Goal: Information Seeking & Learning: Learn about a topic

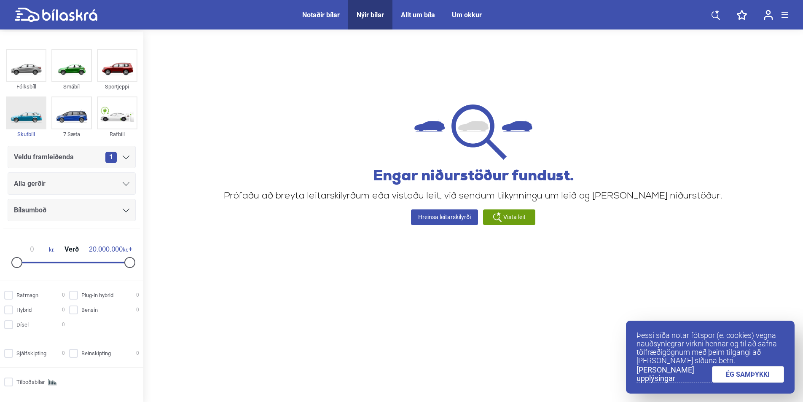
click at [25, 116] on img at bounding box center [26, 112] width 39 height 31
click at [760, 373] on link "ÉG SAMÞYKKI" at bounding box center [748, 374] width 73 height 16
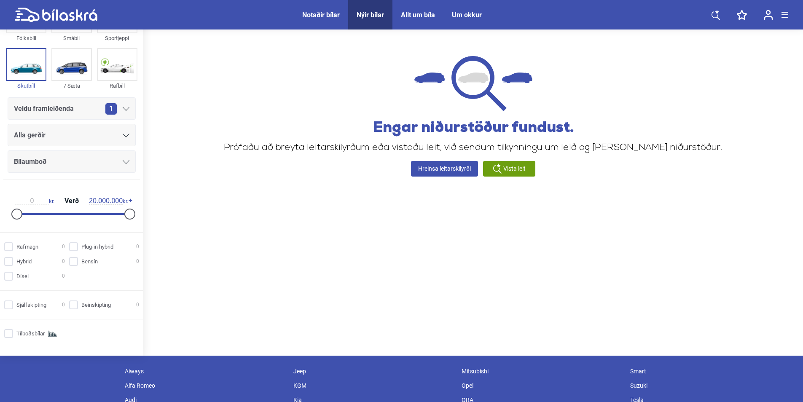
scroll to position [42, 0]
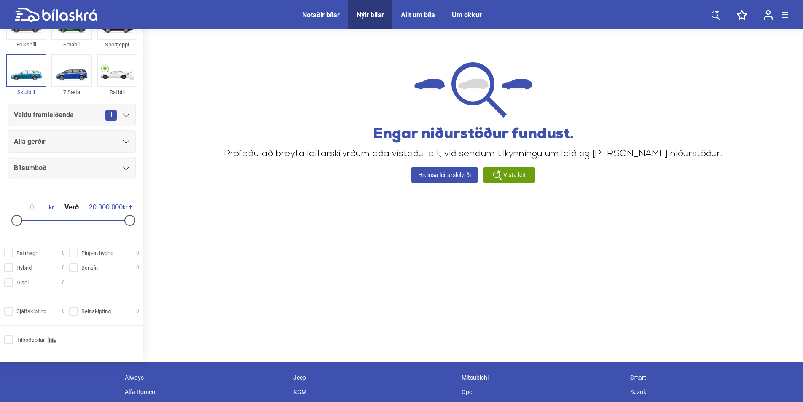
click at [313, 15] on div "Notaðir bílar" at bounding box center [321, 15] width 38 height 8
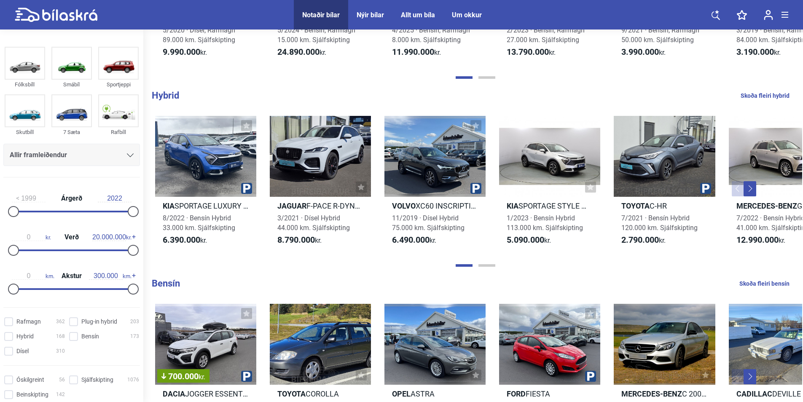
scroll to position [574, 0]
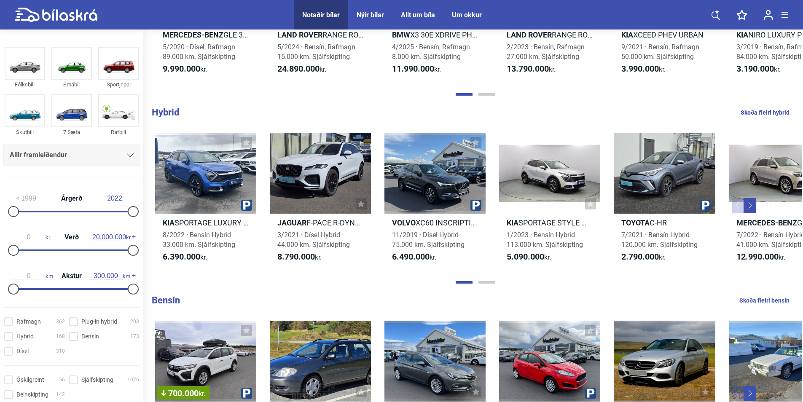
click at [458, 230] on link "Volvo XC60 INSCRIPTION B5 MHEV AWD 11/2019 · Dísel Hybrid 75.000 km. Sjálfskipt…" at bounding box center [435, 201] width 101 height 137
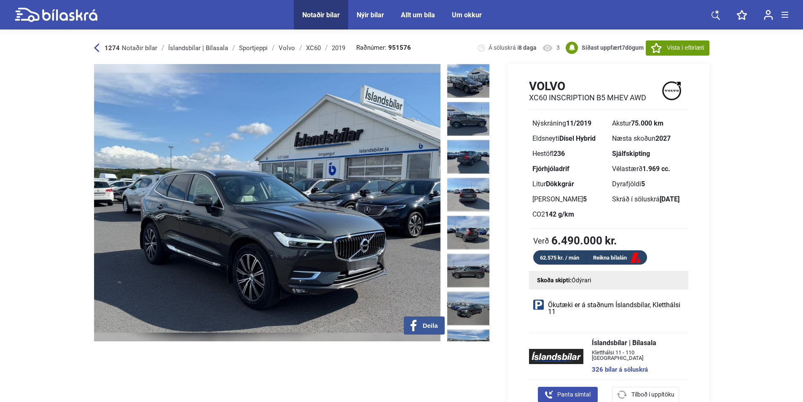
click at [337, 147] on img at bounding box center [267, 203] width 347 height 278
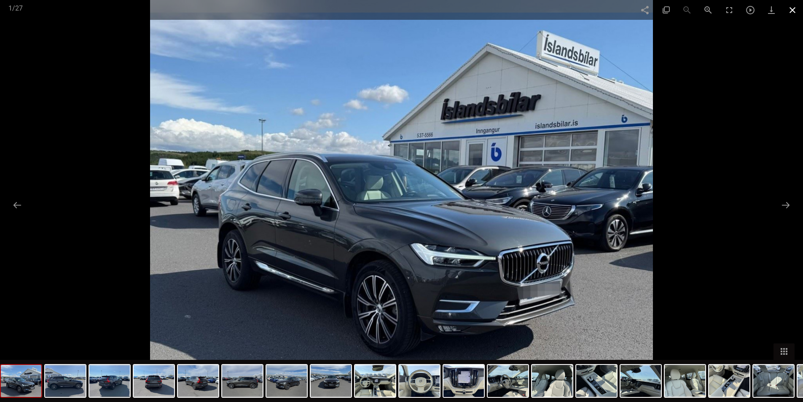
click at [795, 11] on span at bounding box center [792, 10] width 21 height 20
